Goal: Information Seeking & Learning: Learn about a topic

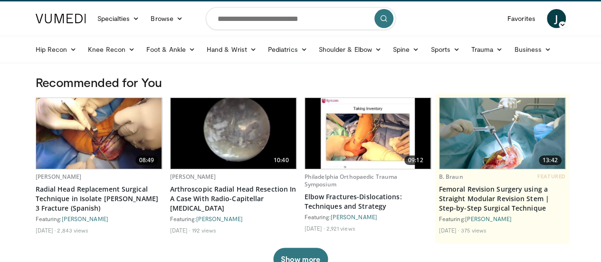
scroll to position [22, 0]
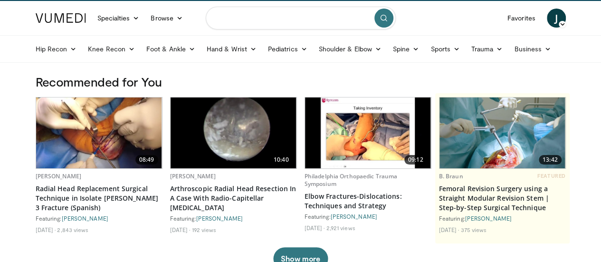
click at [263, 21] on input "Search topics, interventions" at bounding box center [301, 18] width 190 height 23
type input "**********"
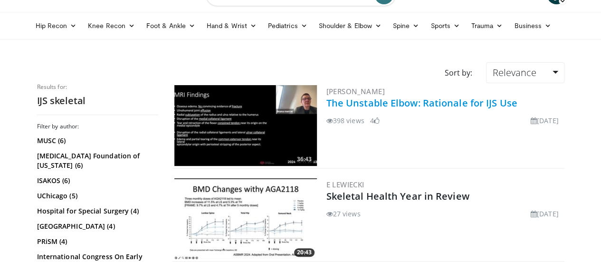
scroll to position [47, 0]
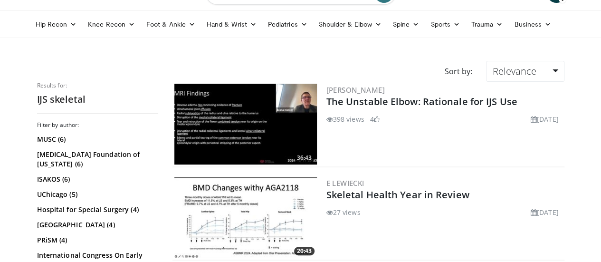
click at [273, 133] on img at bounding box center [245, 124] width 143 height 81
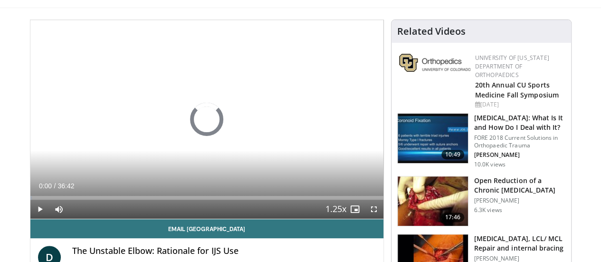
scroll to position [77, 0]
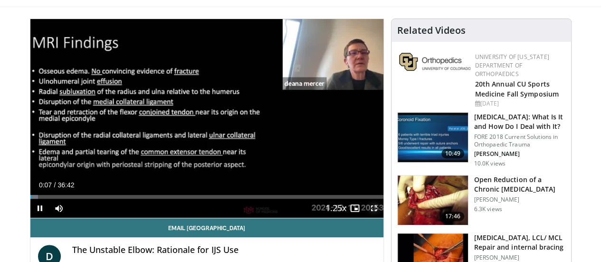
click at [382, 218] on span "Video Player" at bounding box center [373, 208] width 19 height 19
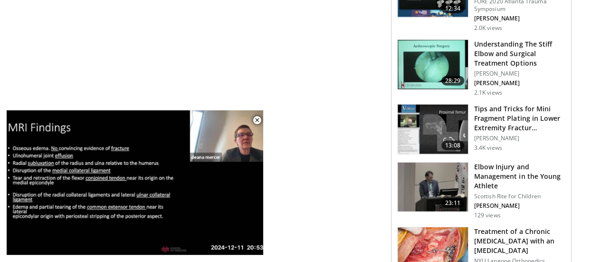
scroll to position [1155, 0]
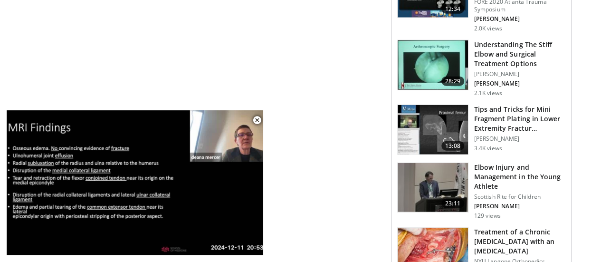
click at [441, 228] on img at bounding box center [433, 252] width 70 height 49
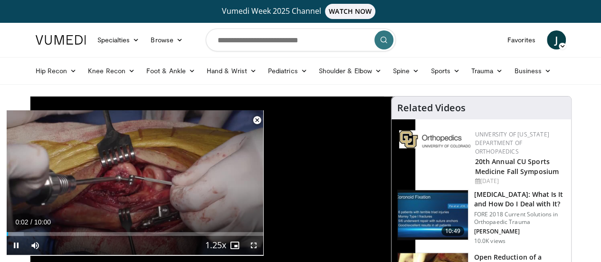
click at [253, 244] on span "Video Player" at bounding box center [253, 245] width 19 height 19
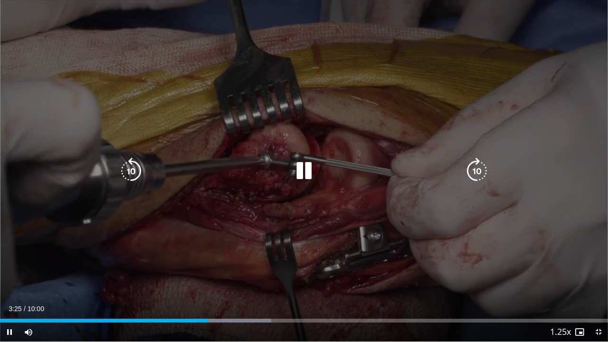
click at [316, 170] on icon "Video Player" at bounding box center [304, 171] width 27 height 27
click at [440, 74] on div "10 seconds Tap to unmute" at bounding box center [304, 171] width 608 height 342
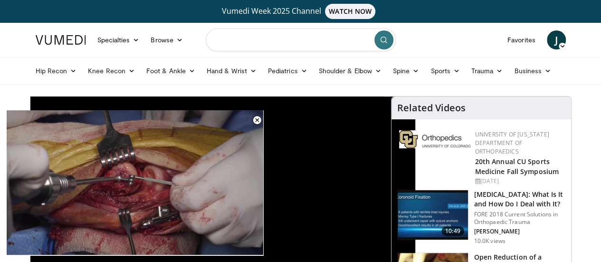
click at [272, 39] on input "Search topics, interventions" at bounding box center [301, 40] width 190 height 23
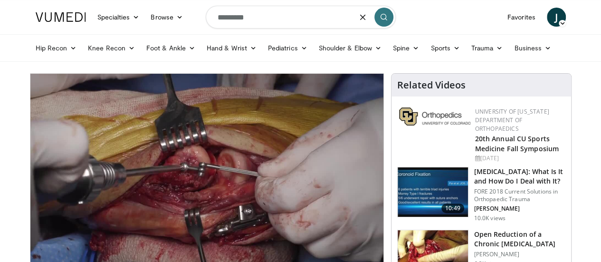
scroll to position [22, 0]
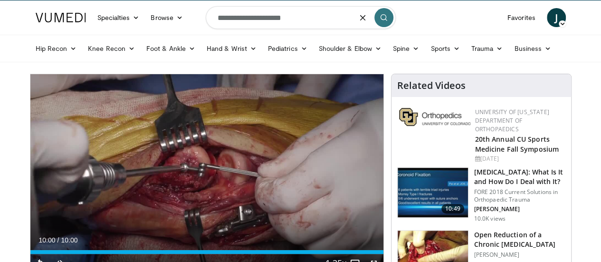
type input "**********"
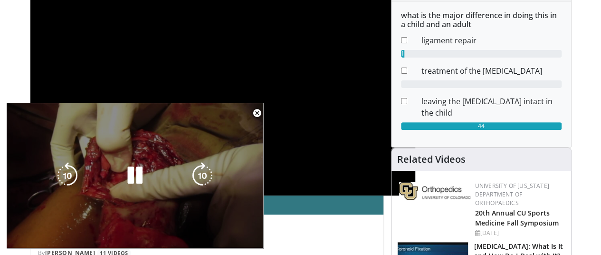
scroll to position [252, 0]
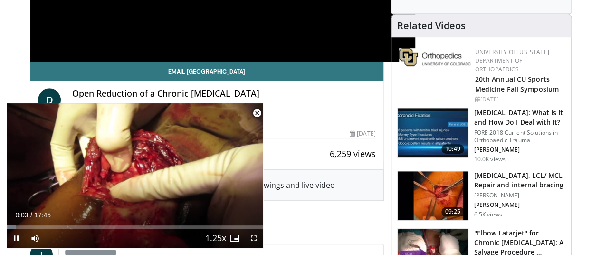
click at [256, 115] on span "Video Player" at bounding box center [257, 113] width 19 height 19
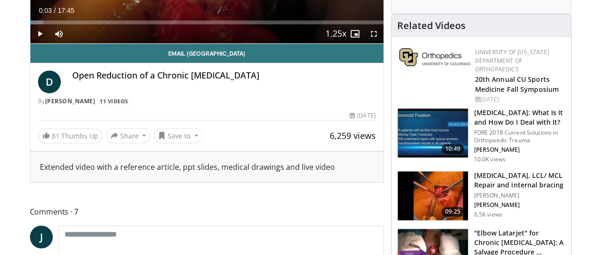
scroll to position [0, 0]
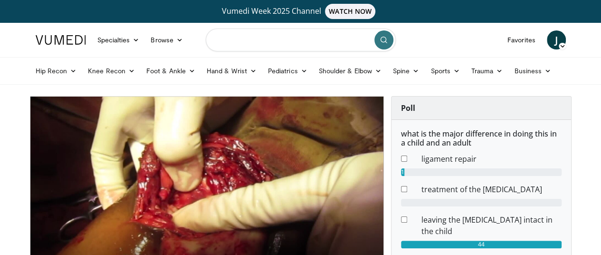
click at [315, 43] on input "Search topics, interventions" at bounding box center [301, 40] width 190 height 23
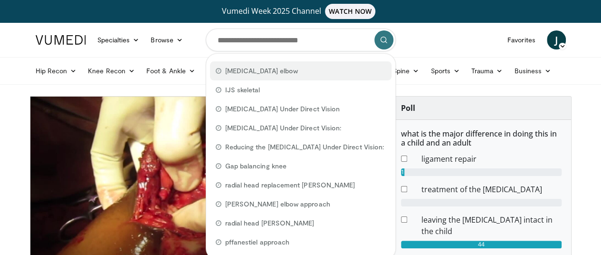
click at [280, 69] on span "[MEDICAL_DATA] elbow" at bounding box center [261, 71] width 73 height 10
type input "**********"
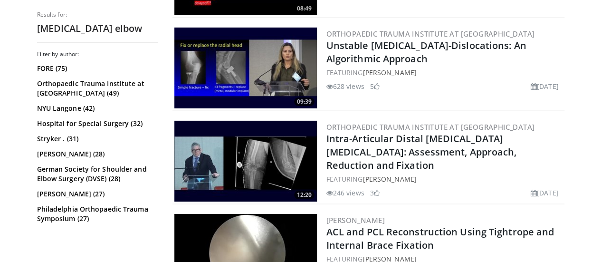
scroll to position [1500, 0]
